Goal: Information Seeking & Learning: Understand process/instructions

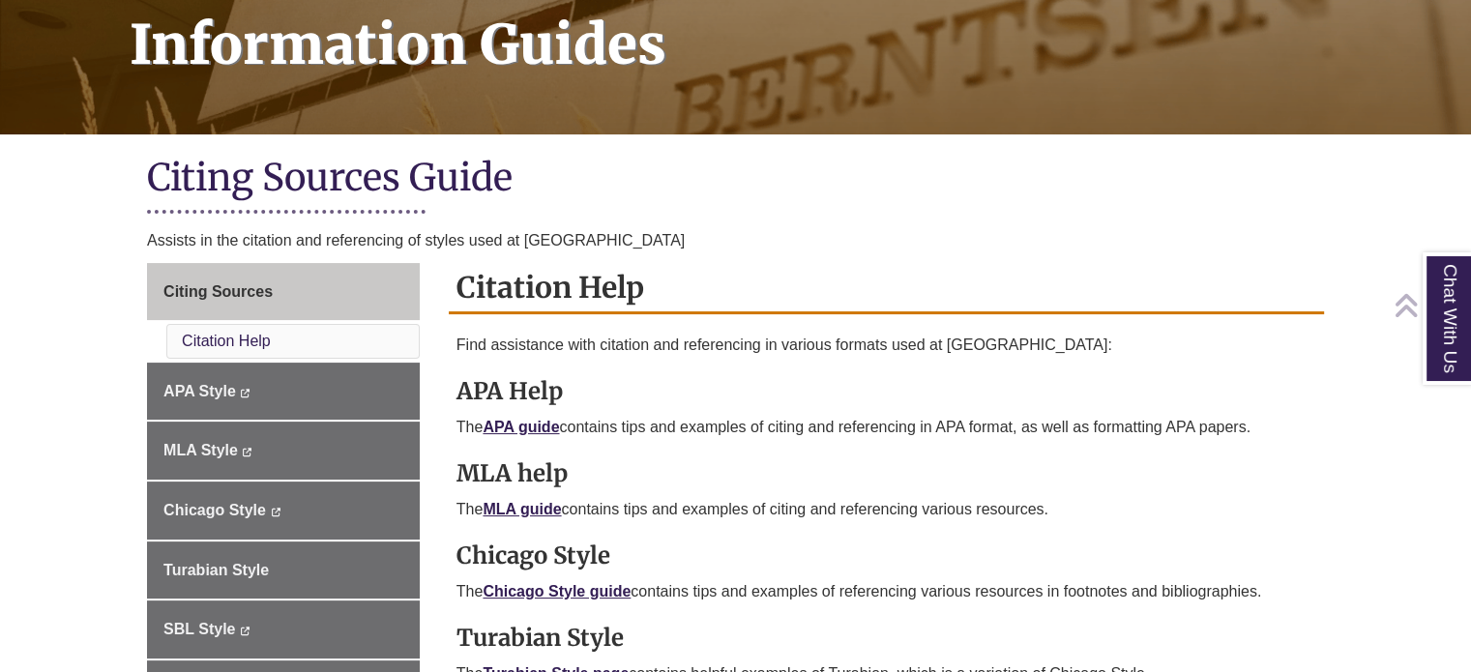
scroll to position [308, 0]
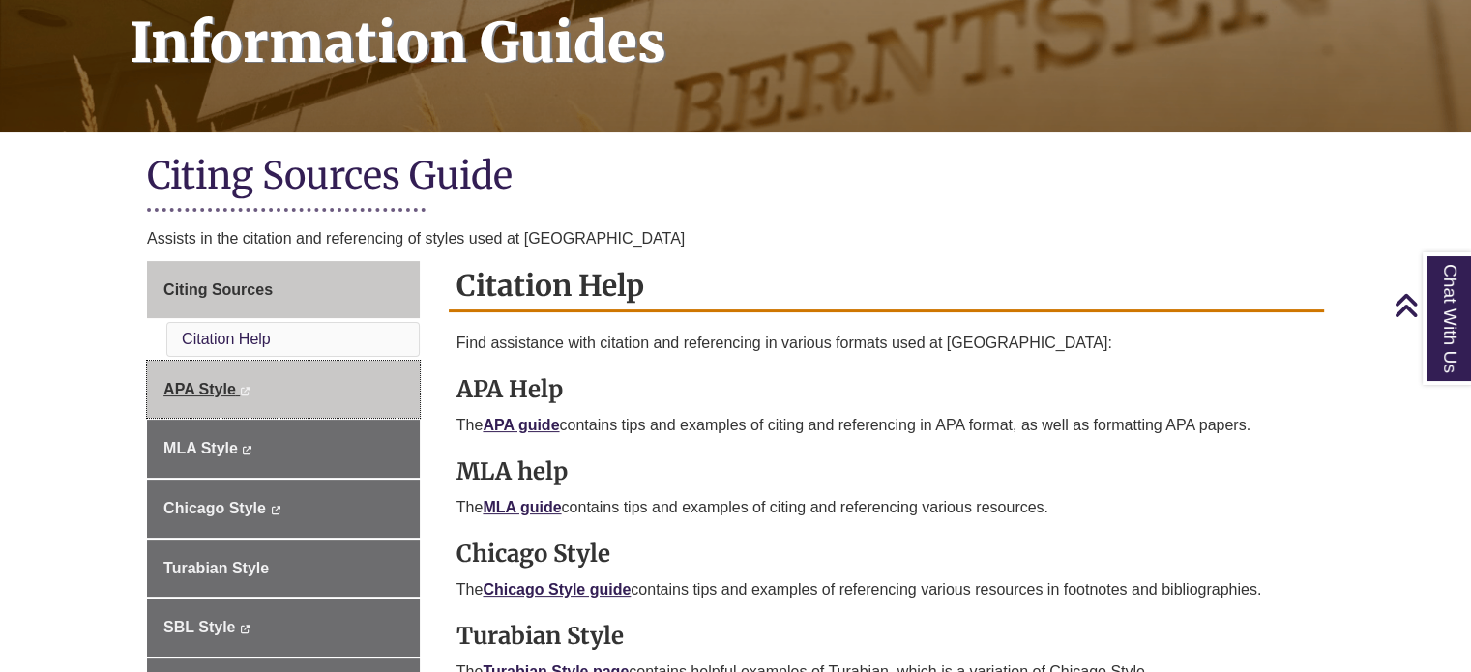
click at [224, 390] on span "APA Style" at bounding box center [199, 389] width 73 height 16
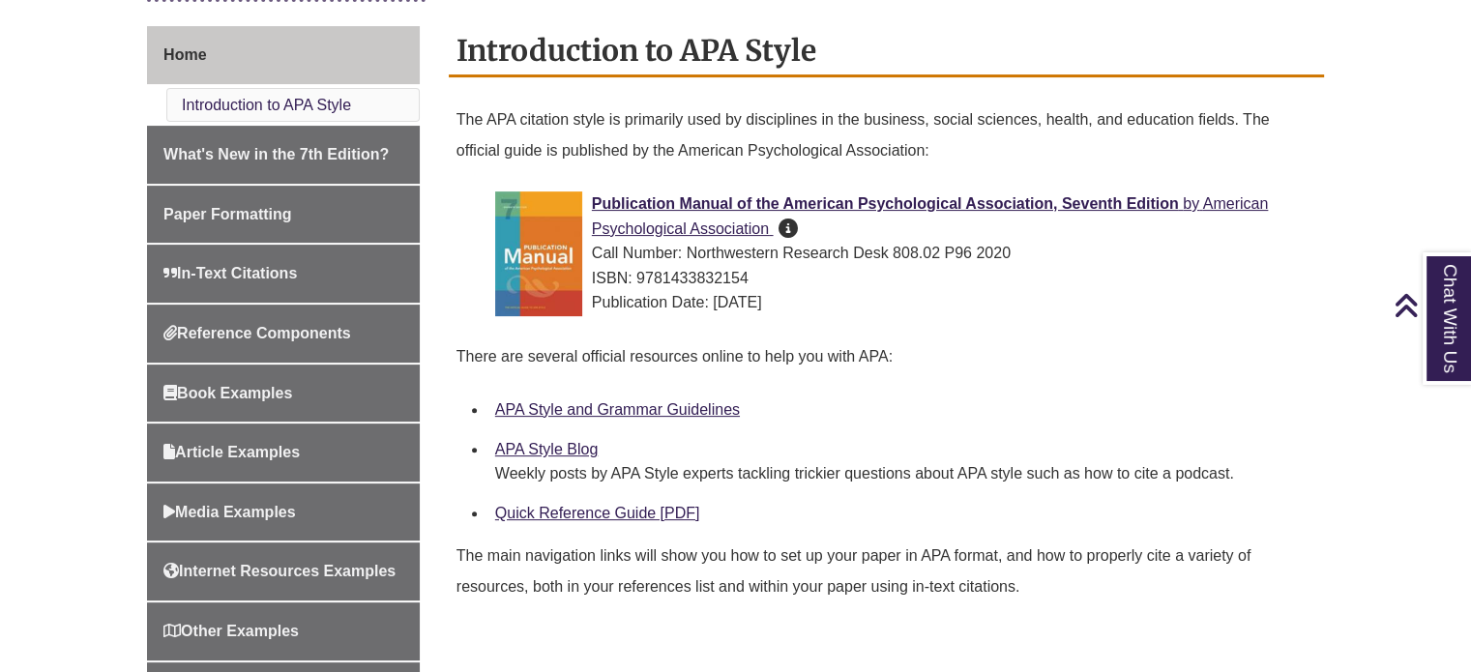
scroll to position [518, 0]
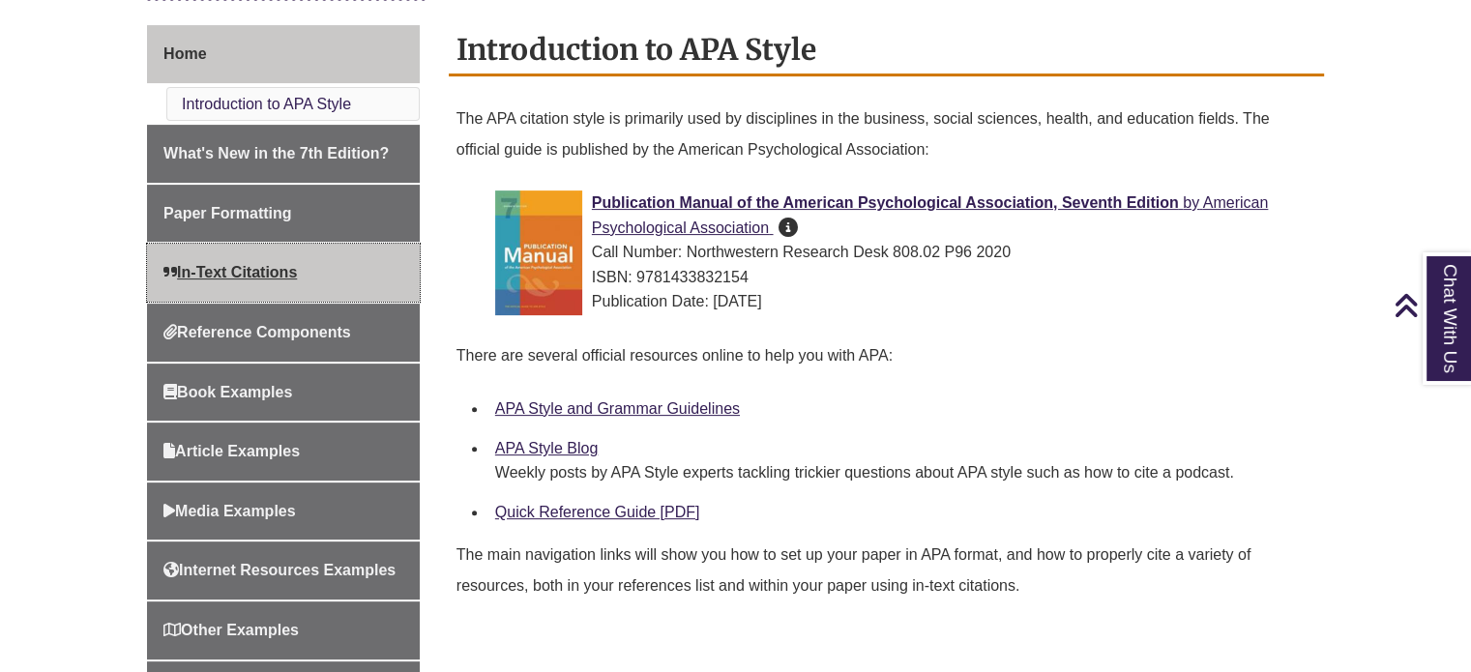
click at [263, 274] on span "In-Text Citations" at bounding box center [229, 272] width 133 height 16
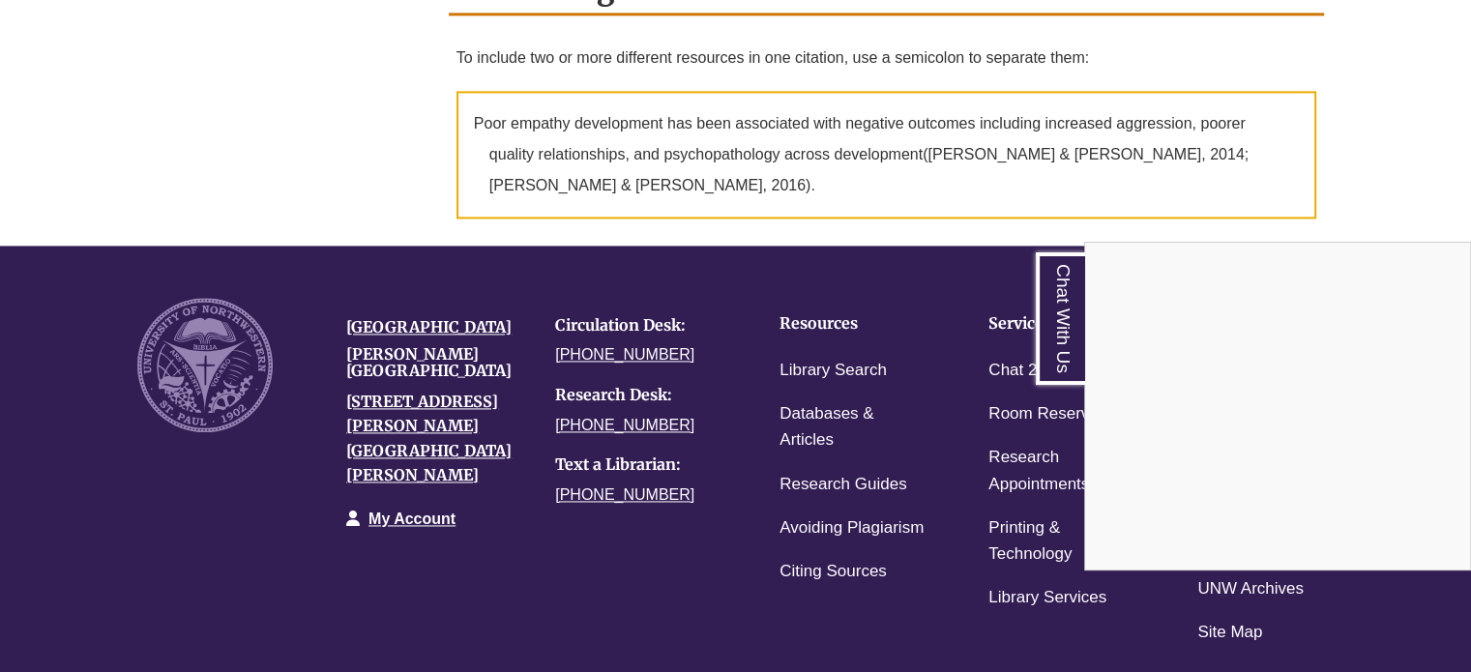
scroll to position [2721, 0]
